Goal: Task Accomplishment & Management: Use online tool/utility

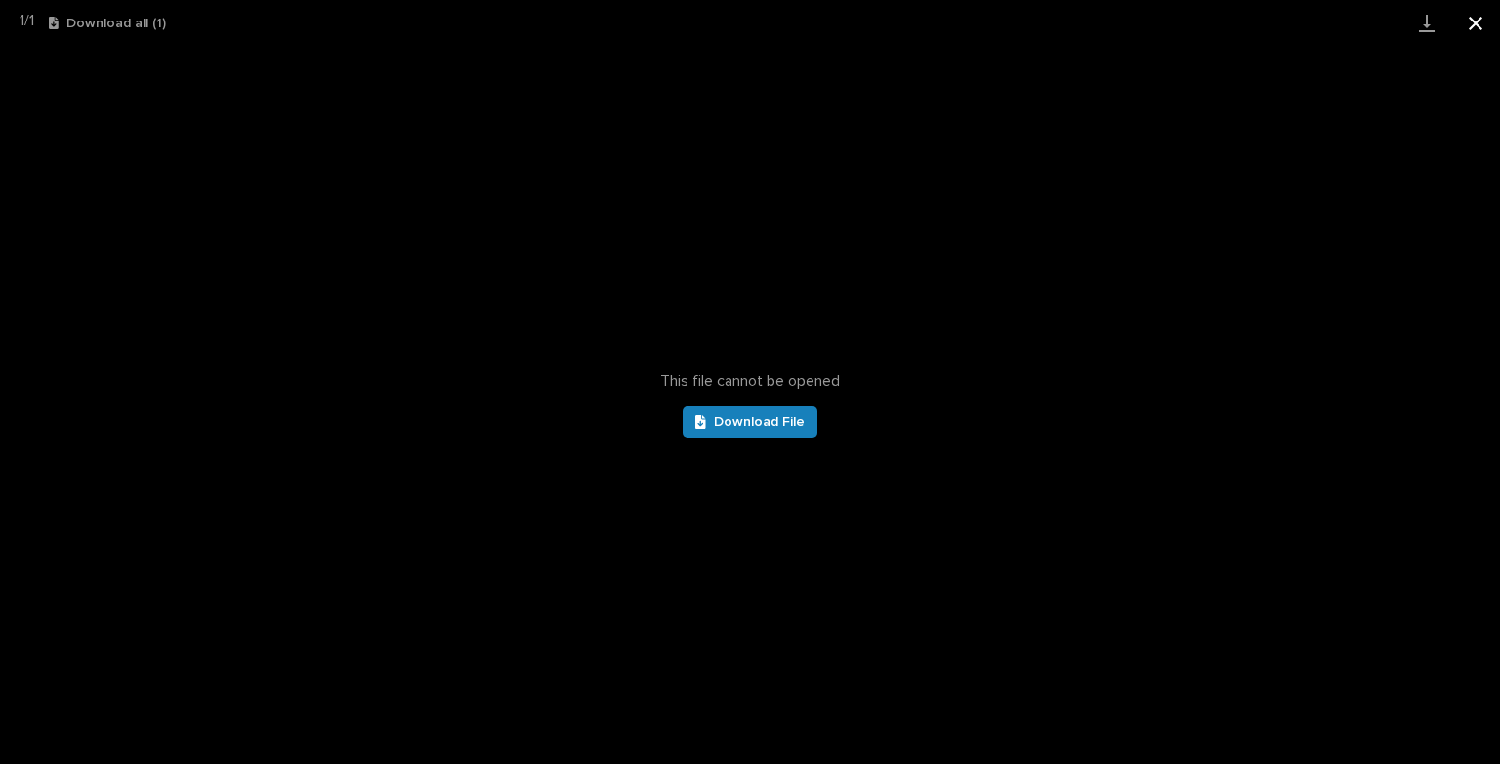
click at [1469, 26] on button "Close gallery" at bounding box center [1475, 23] width 49 height 46
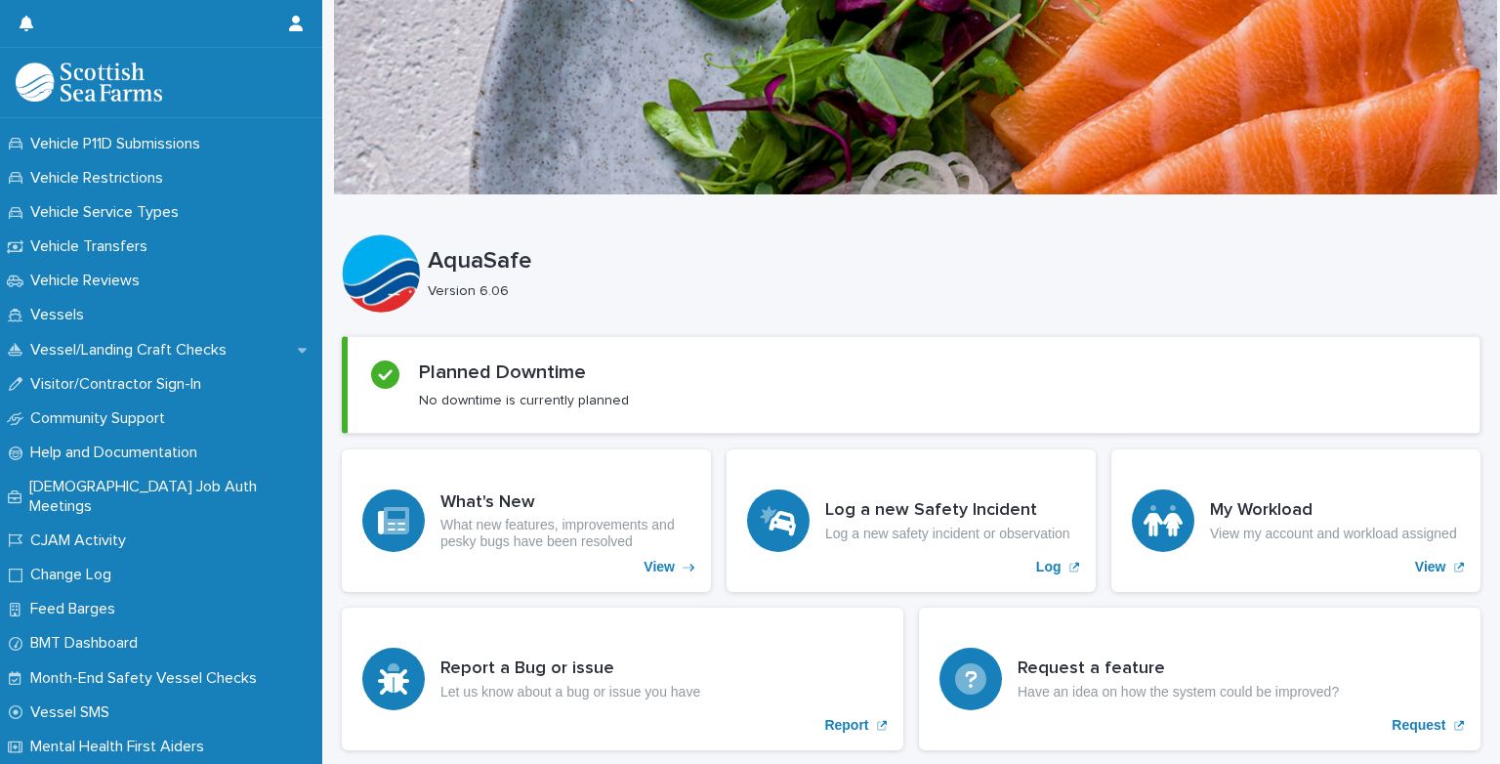
scroll to position [1744, 0]
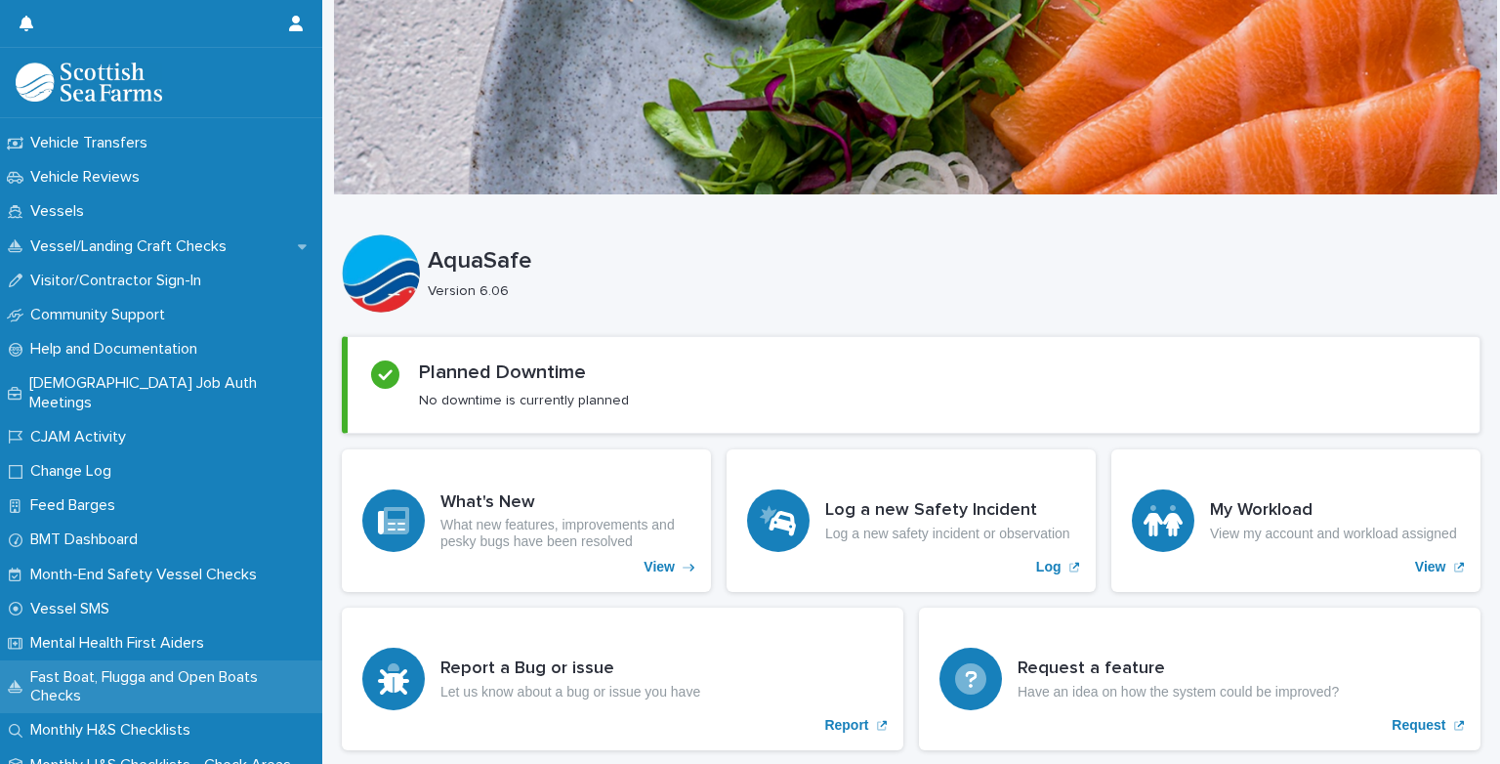
click at [141, 668] on p "Fast Boat, Flugga and Open Boats Checks" at bounding box center [172, 686] width 300 height 37
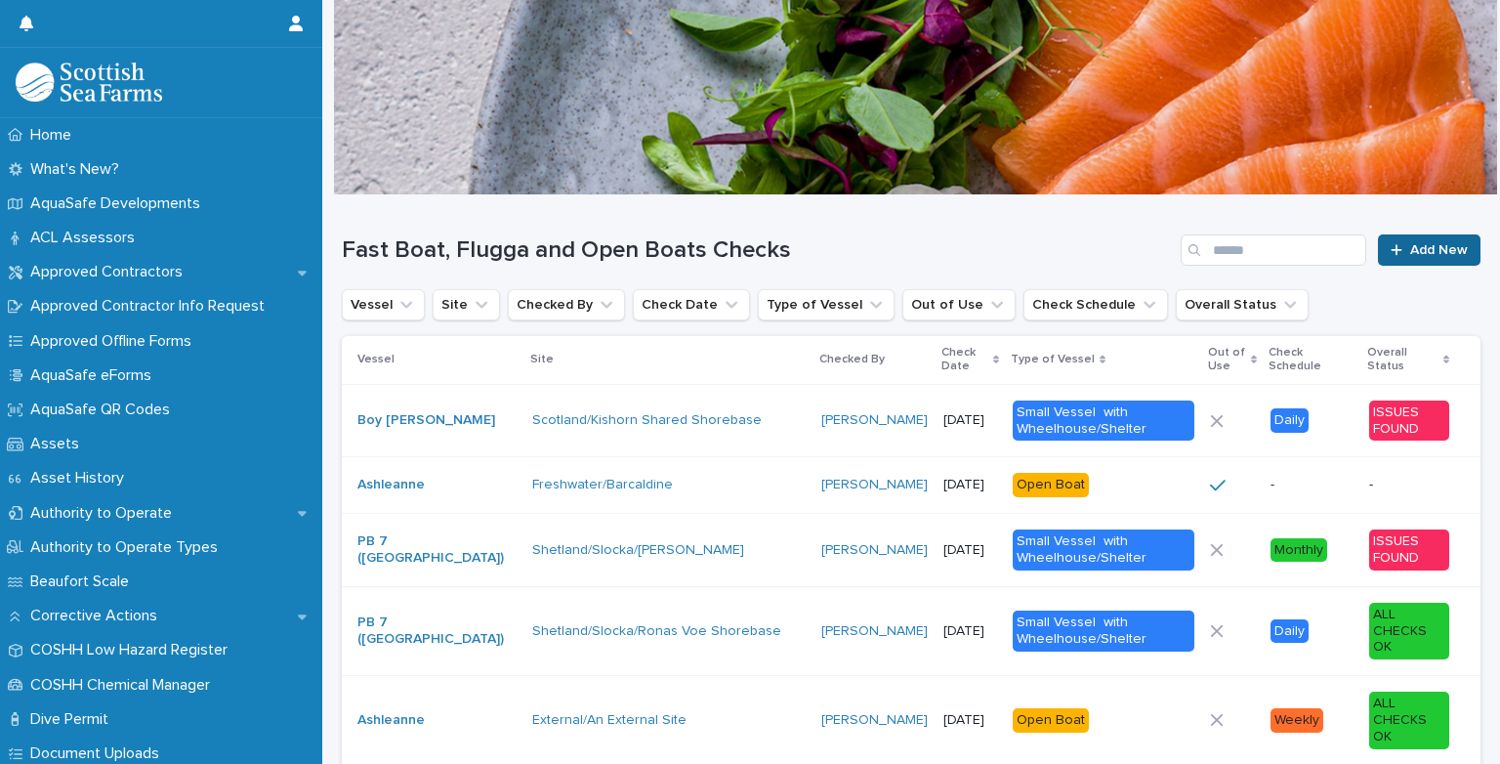
click at [1383, 262] on link "Add New" at bounding box center [1429, 249] width 103 height 31
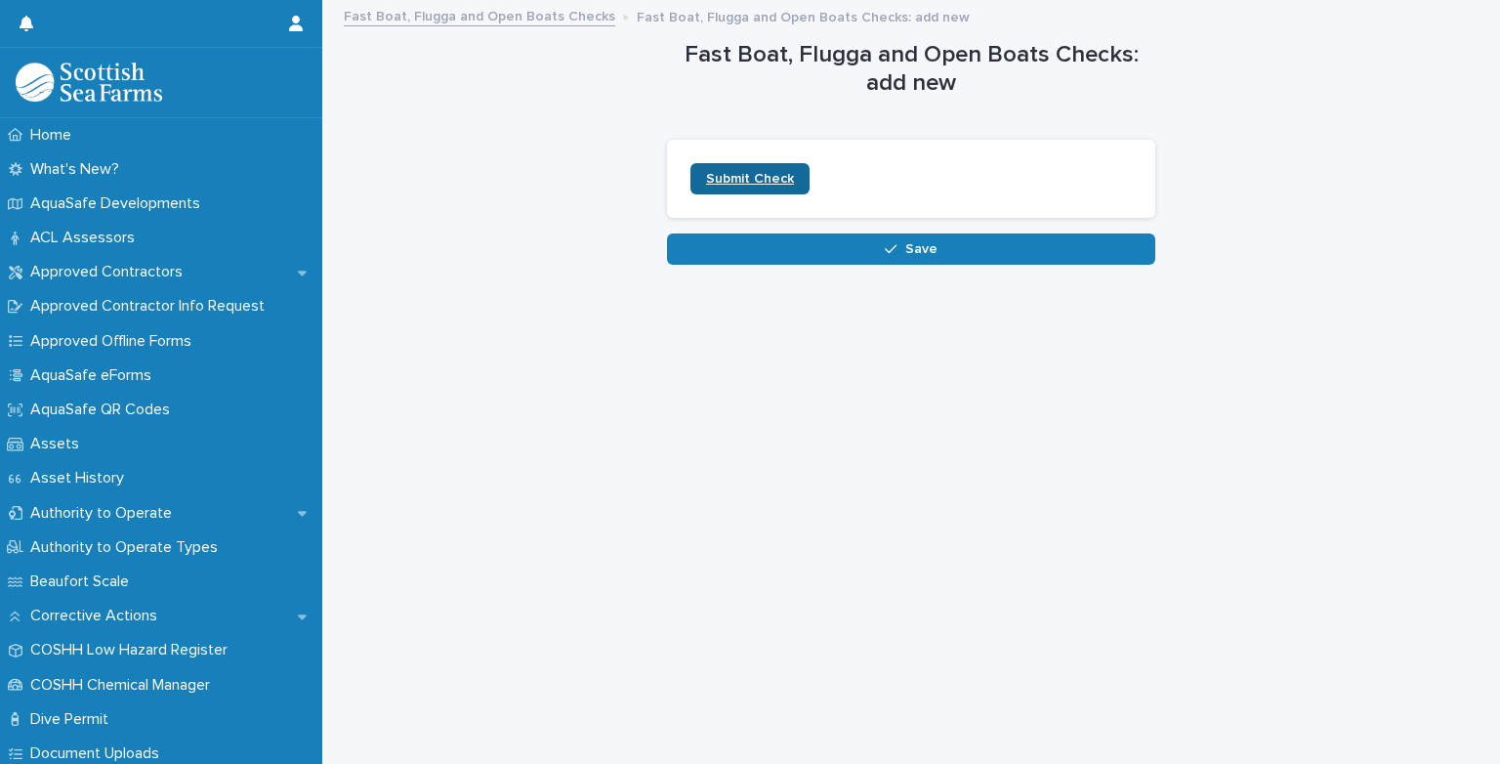
click at [730, 189] on link "Submit Check" at bounding box center [749, 178] width 119 height 31
